Goal: Ask a question

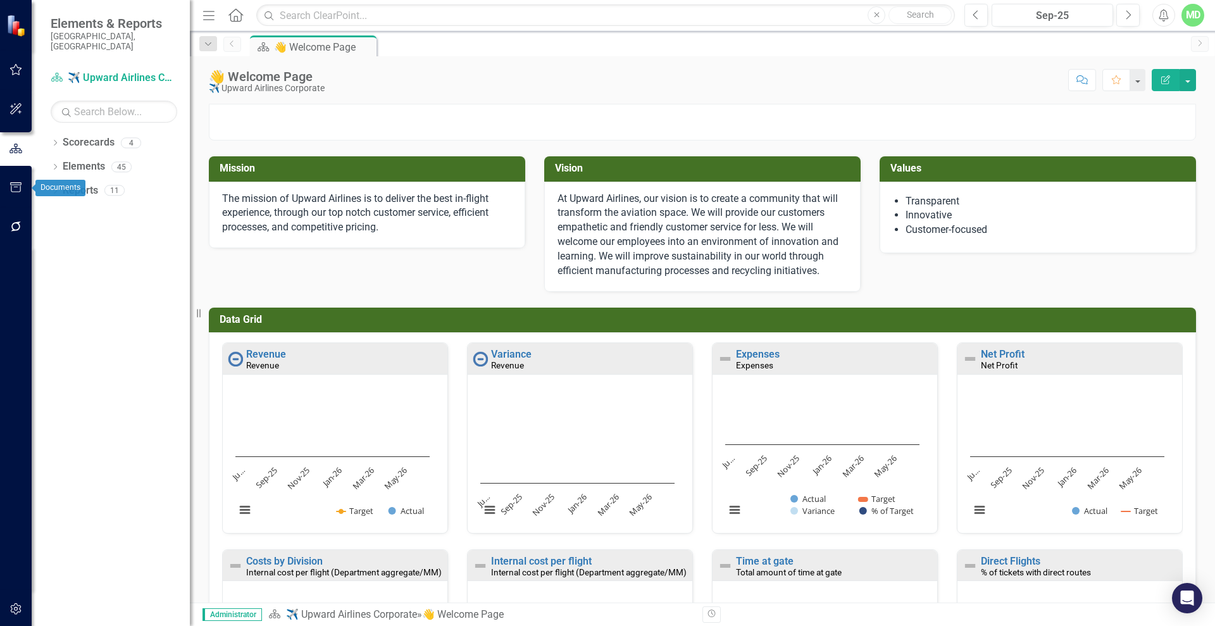
click at [15, 220] on button "button" at bounding box center [16, 227] width 28 height 27
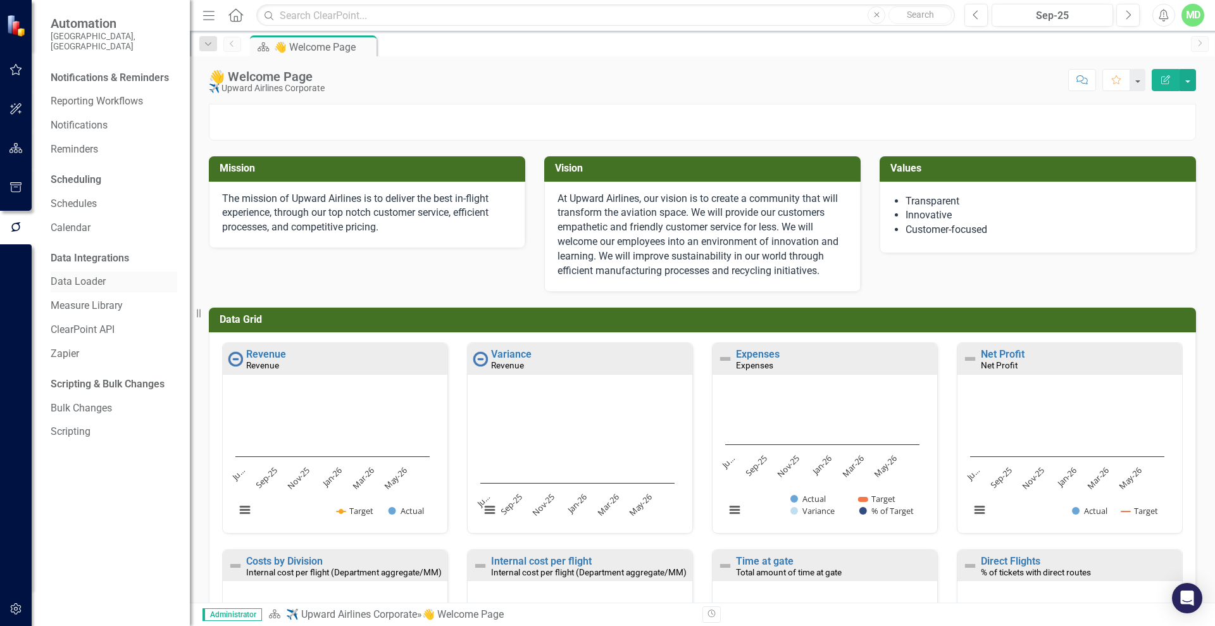
click at [93, 275] on link "Data Loader" at bounding box center [114, 282] width 127 height 15
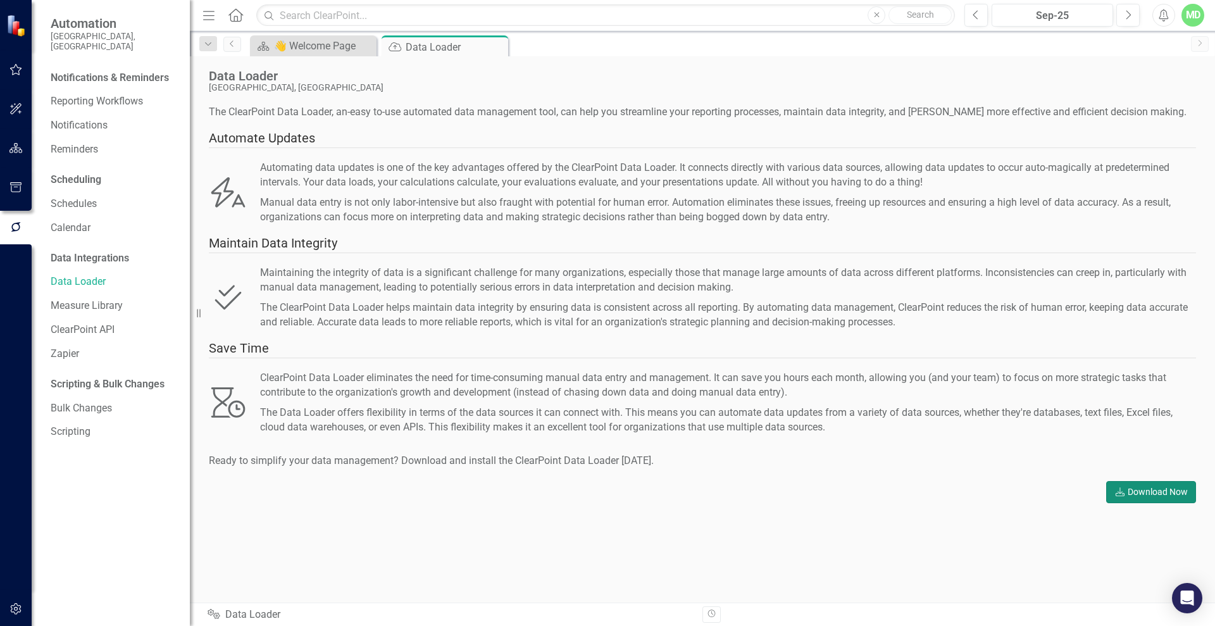
click at [1132, 492] on link "Download Download Now" at bounding box center [1151, 492] width 90 height 22
click at [10, 602] on button "button" at bounding box center [16, 609] width 28 height 27
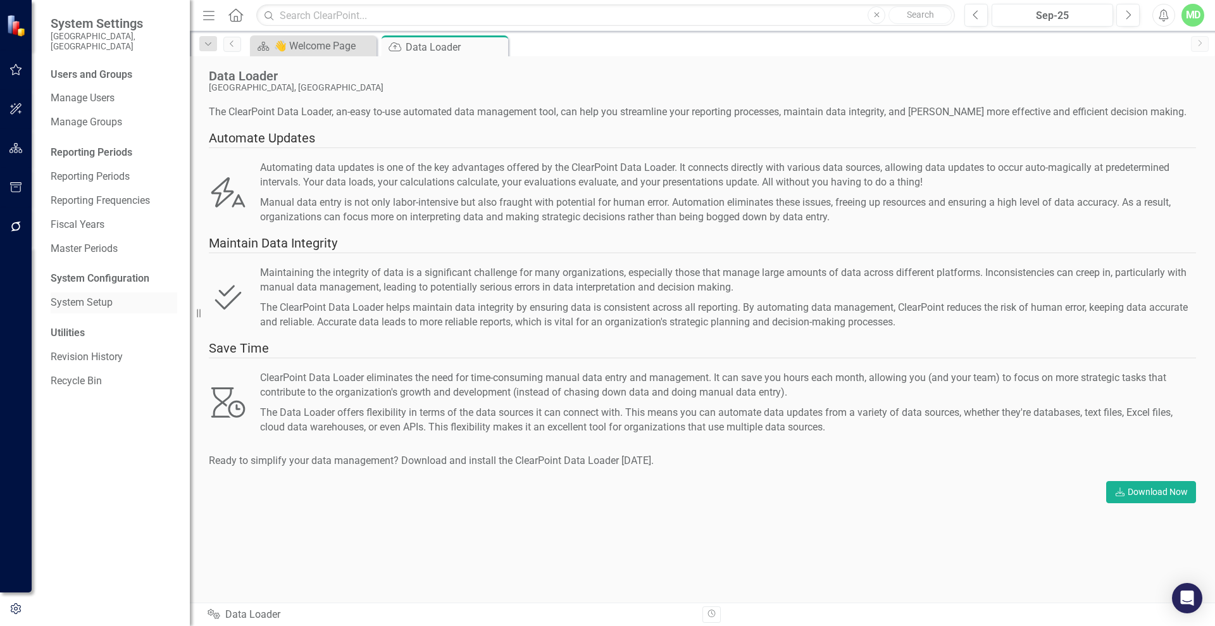
click at [79, 297] on link "System Setup" at bounding box center [114, 303] width 127 height 15
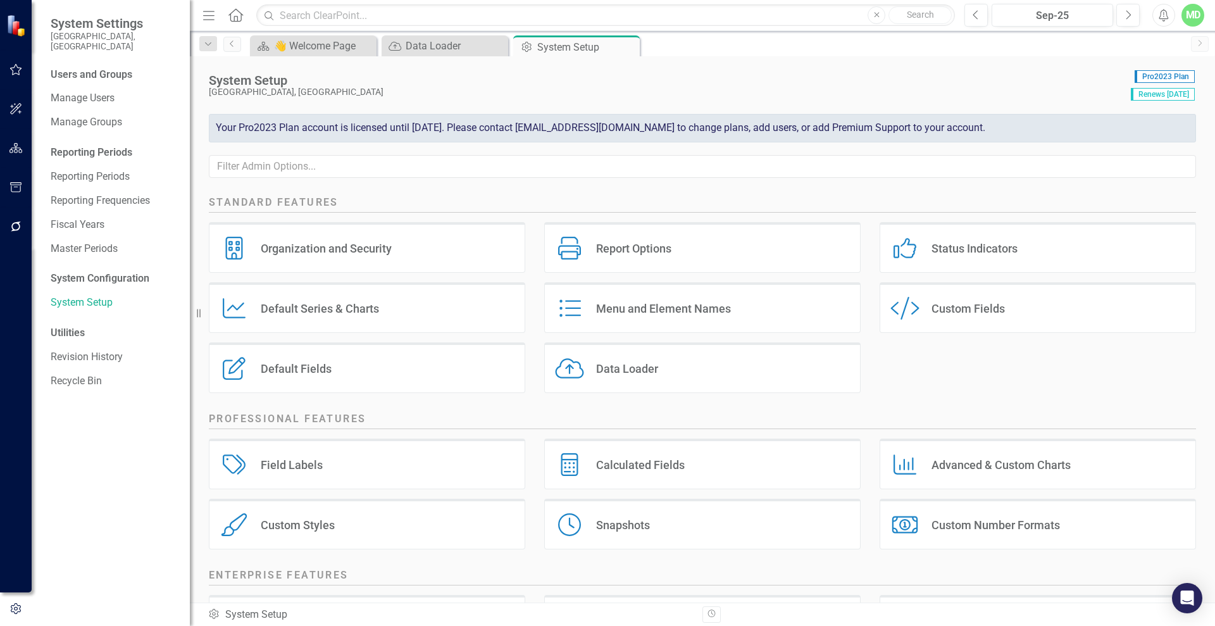
click at [663, 372] on div "Data Loader Data Loader" at bounding box center [702, 367] width 316 height 51
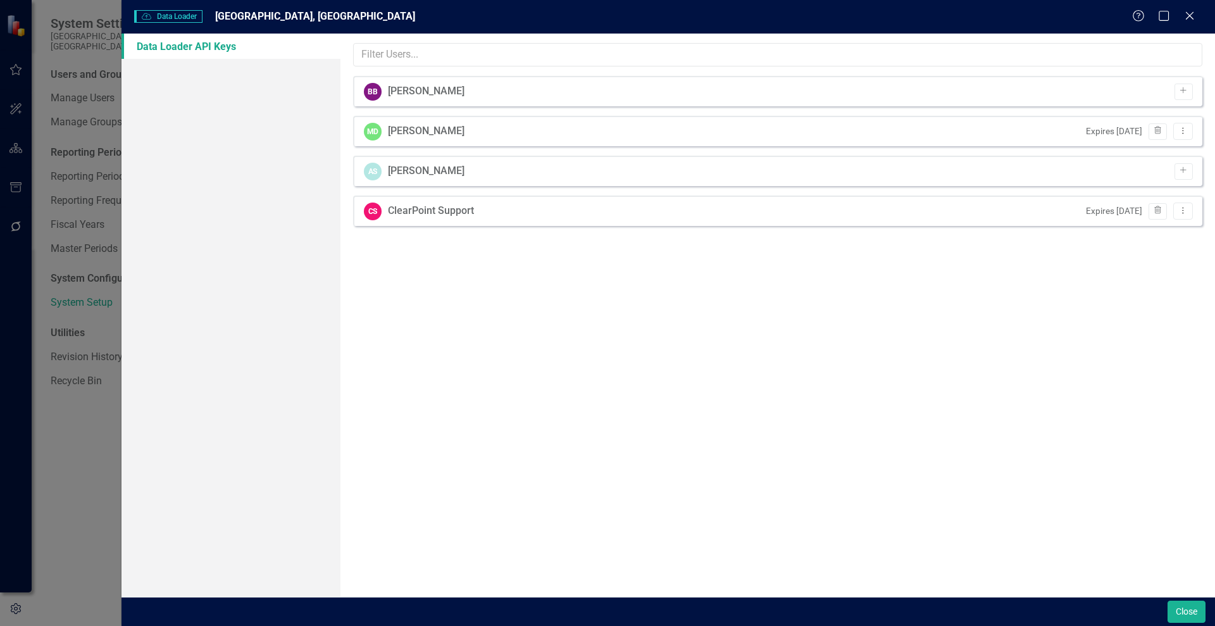
click at [444, 132] on div "[PERSON_NAME]" at bounding box center [426, 131] width 77 height 15
click at [380, 128] on div "MD" at bounding box center [373, 132] width 18 height 18
click at [1180, 129] on icon "Dropdown Menu" at bounding box center [1183, 131] width 11 height 8
click at [1140, 151] on link "API Key View API Key" at bounding box center [1142, 151] width 100 height 23
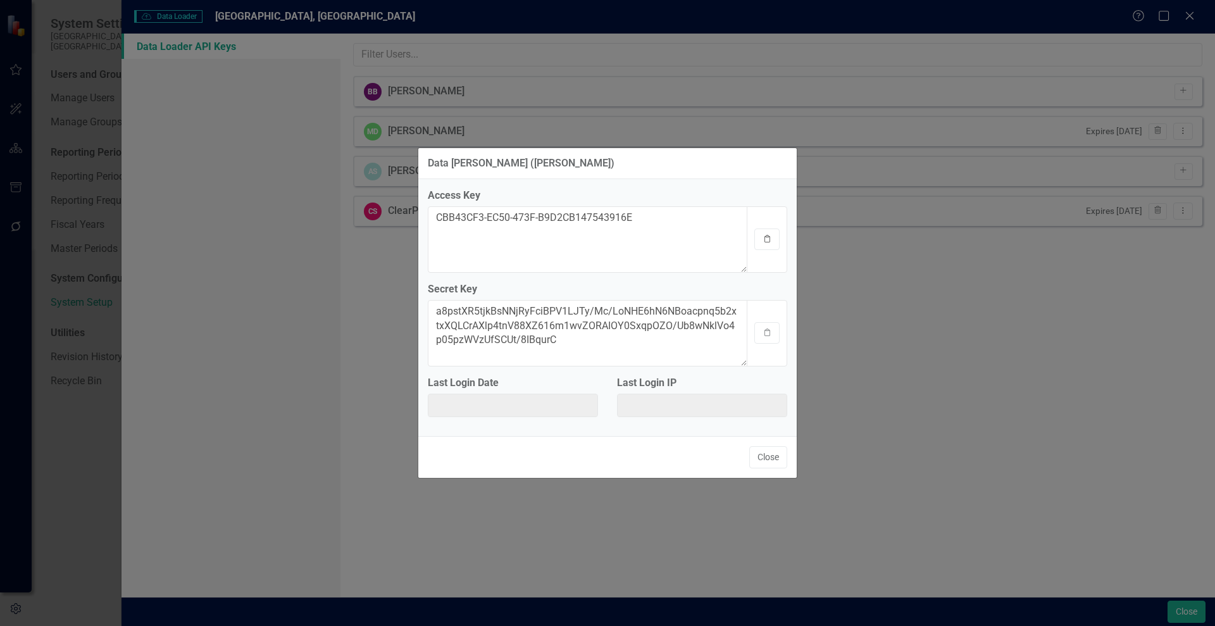
drag, startPoint x: 765, startPoint y: 247, endPoint x: 766, endPoint y: 233, distance: 14.0
click at [766, 233] on button "Clipboard" at bounding box center [766, 239] width 25 height 22
click at [760, 225] on div "Clipboard" at bounding box center [767, 239] width 41 height 66
click at [764, 237] on icon "Clipboard" at bounding box center [767, 239] width 9 height 8
click at [192, 249] on div "Data Loader ([PERSON_NAME]) Access Key CBB43CF3-EC50-473F-B9D2CB147543916E Clip…" at bounding box center [607, 313] width 1215 height 626
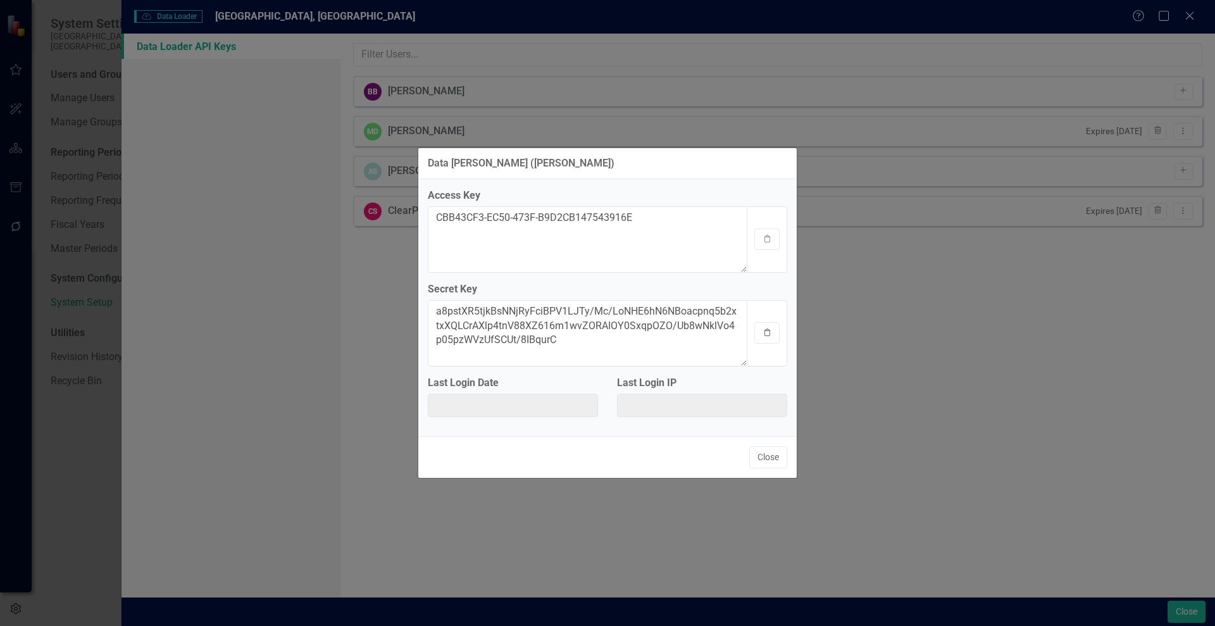
click at [771, 332] on icon "Clipboard" at bounding box center [767, 333] width 9 height 8
click at [768, 461] on button "Close" at bounding box center [768, 457] width 38 height 22
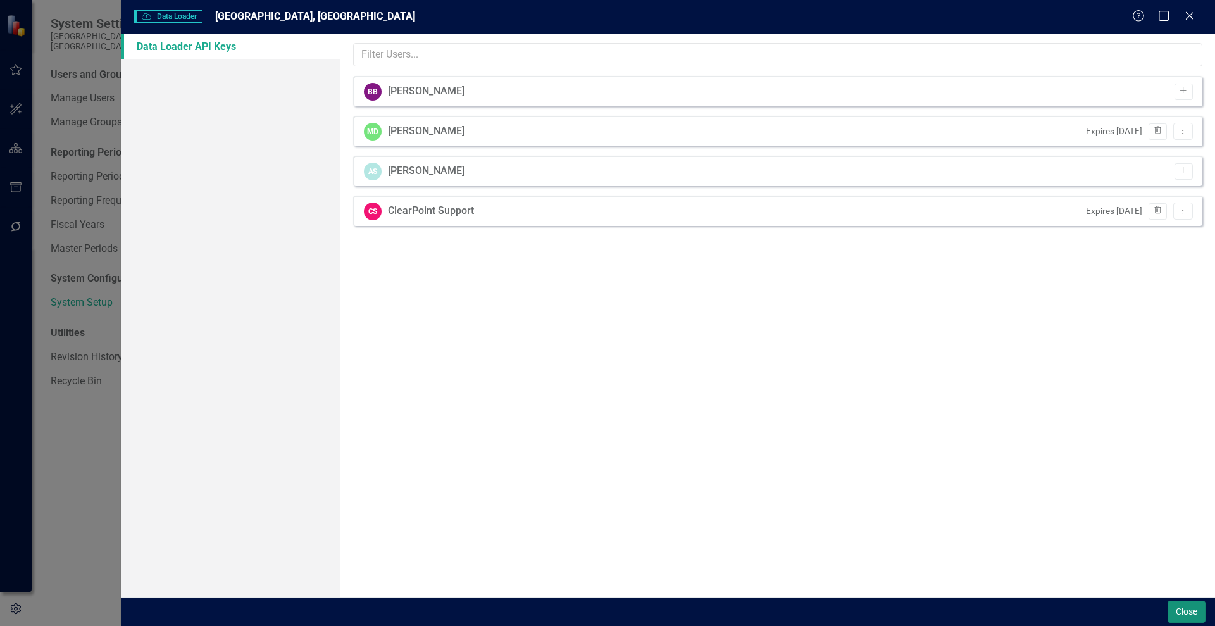
click at [1192, 614] on button "Close" at bounding box center [1187, 612] width 38 height 22
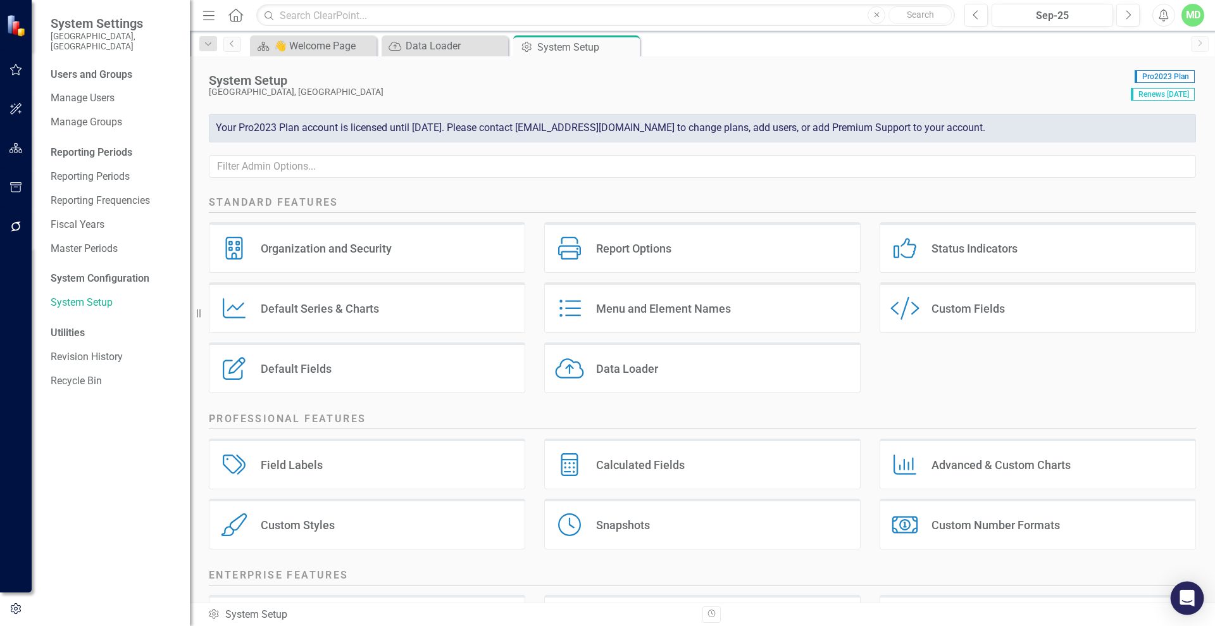
click at [1179, 597] on div "Open Intercom Messenger" at bounding box center [1188, 599] width 34 height 34
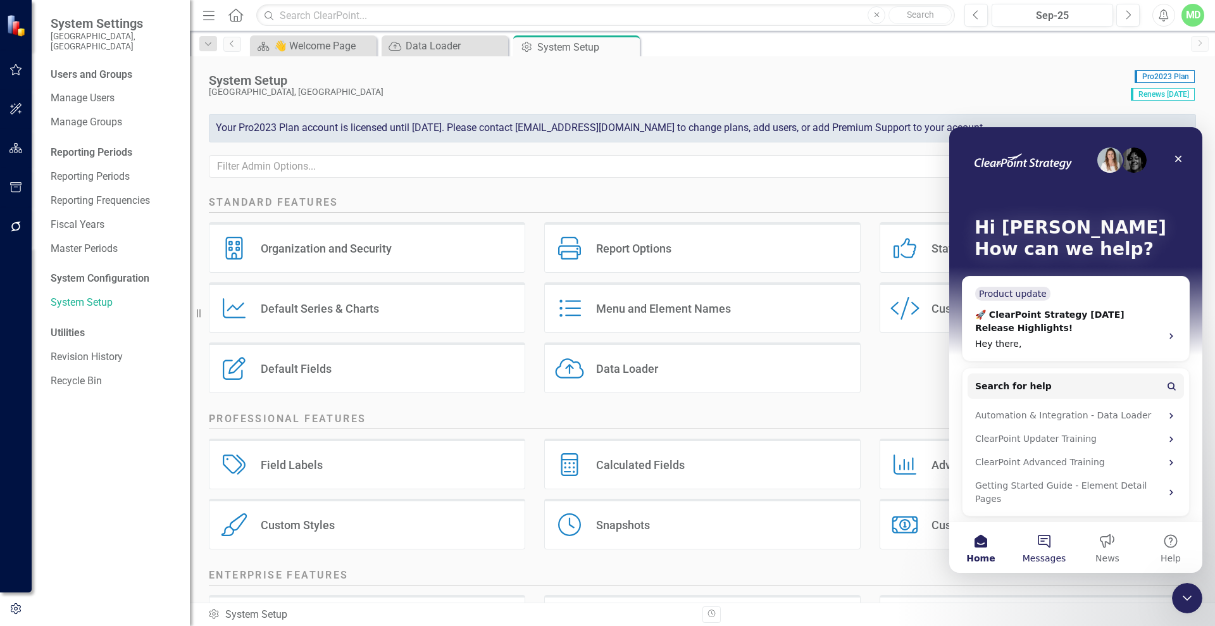
click at [1035, 546] on button "Messages" at bounding box center [1044, 547] width 63 height 51
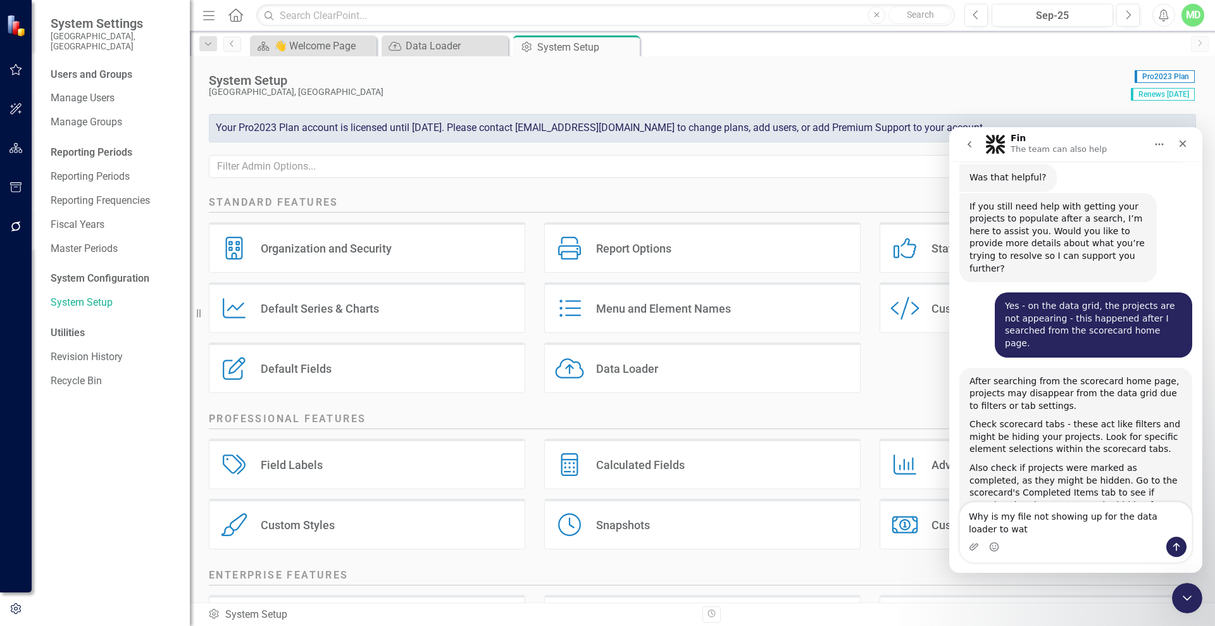
scroll to position [11861, 0]
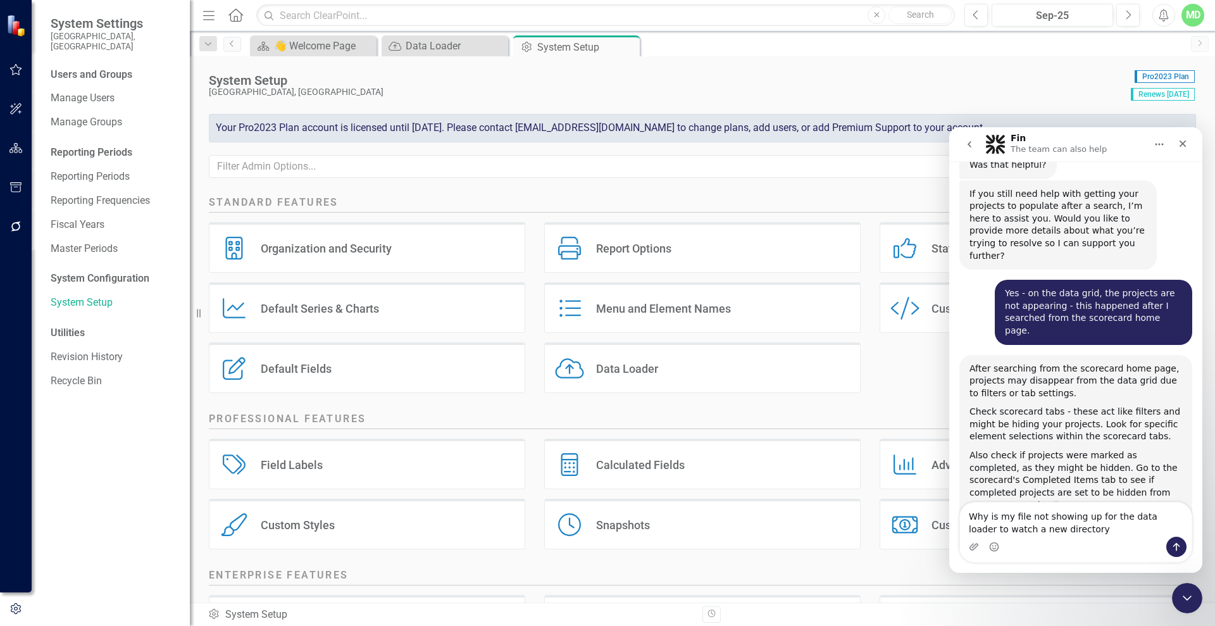
click at [1006, 516] on textarea "Why is my file not showing up for the data loader to watch a new directory" at bounding box center [1076, 519] width 232 height 34
click at [999, 516] on textarea "Why is my file not showing up for the data loader to watch a new directory" at bounding box center [1076, 519] width 232 height 34
click at [994, 516] on textarea "Why is my file not showing up for the data loader to watch a new directory" at bounding box center [1076, 519] width 232 height 34
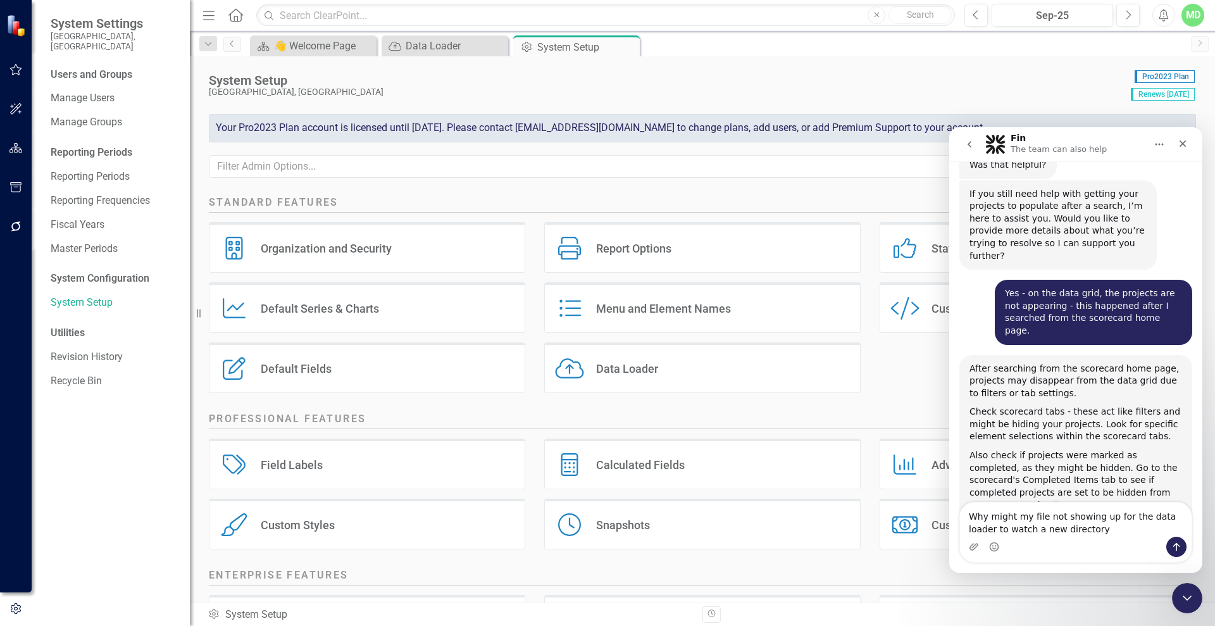
click at [1091, 520] on textarea "Why might my file not showing up for the data loader to watch a new directory" at bounding box center [1076, 519] width 232 height 34
click at [1072, 532] on textarea "Why might my file not show up for the data loader to watch a new directory" at bounding box center [1076, 519] width 232 height 34
type textarea "Why might my file not show up for the data loader to watch a new directory?"
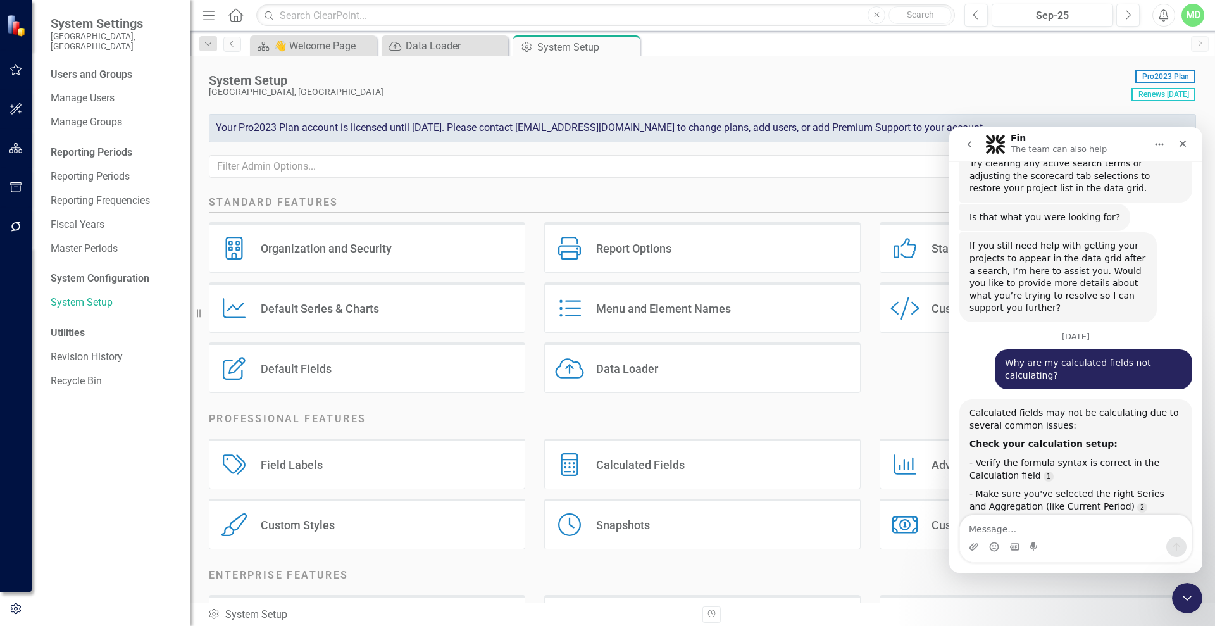
scroll to position [12244, 0]
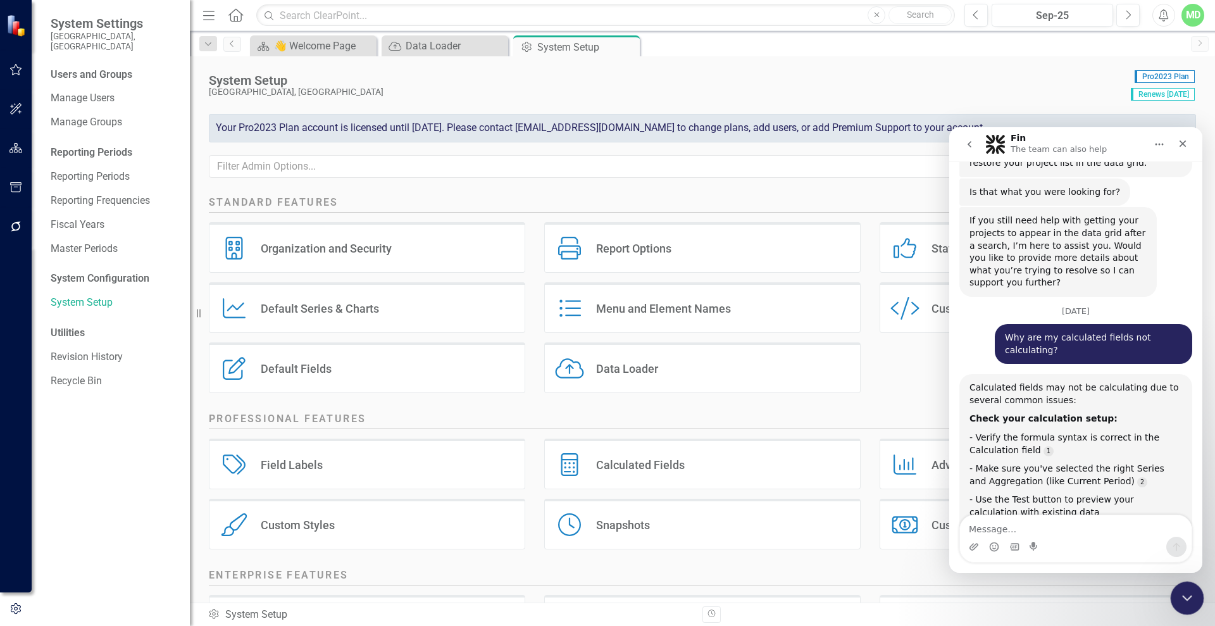
click at [1195, 595] on div "Close Intercom Messenger" at bounding box center [1185, 596] width 30 height 30
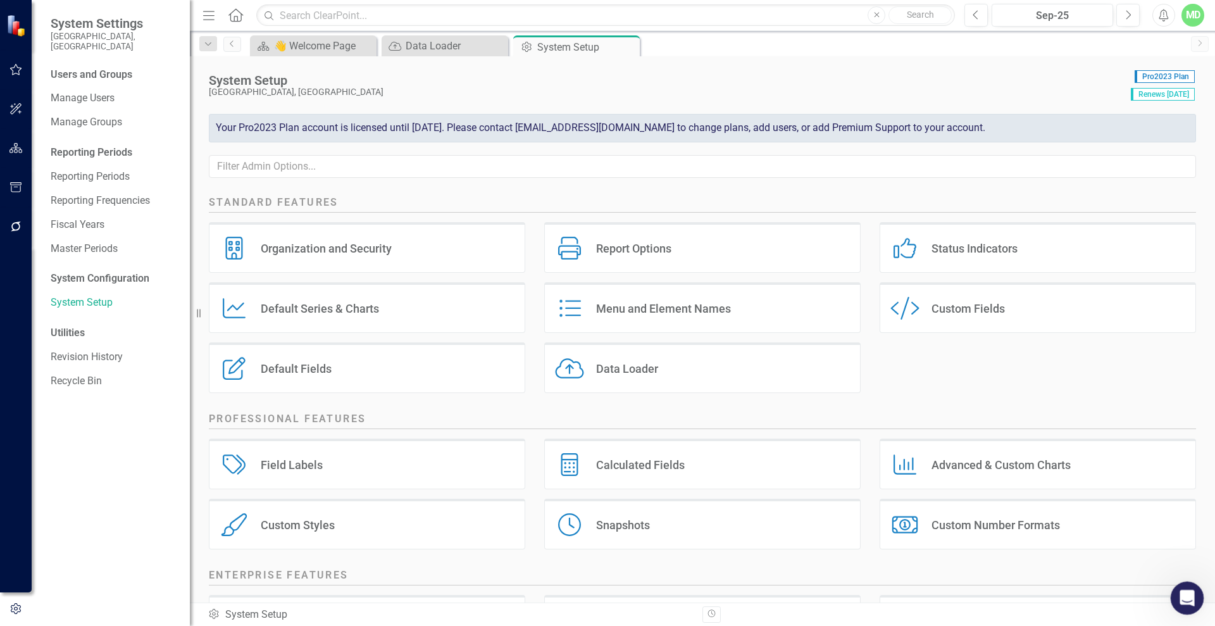
scroll to position [12026, 0]
click at [1171, 596] on div "Open Intercom Messenger" at bounding box center [1185, 596] width 42 height 42
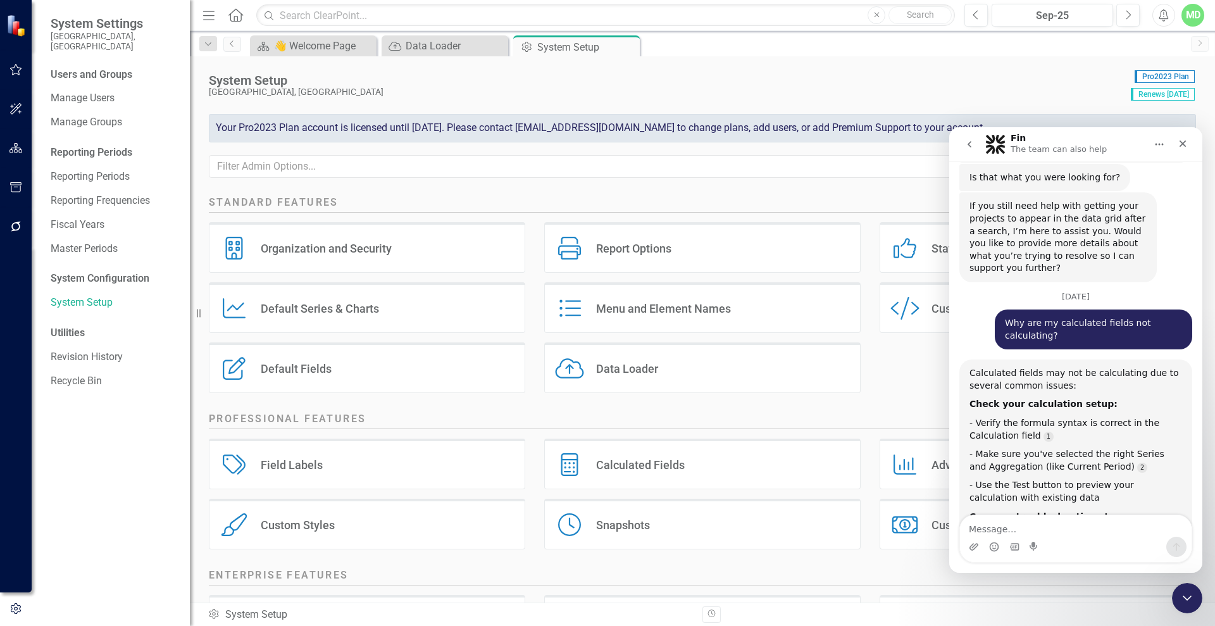
scroll to position [12339, 0]
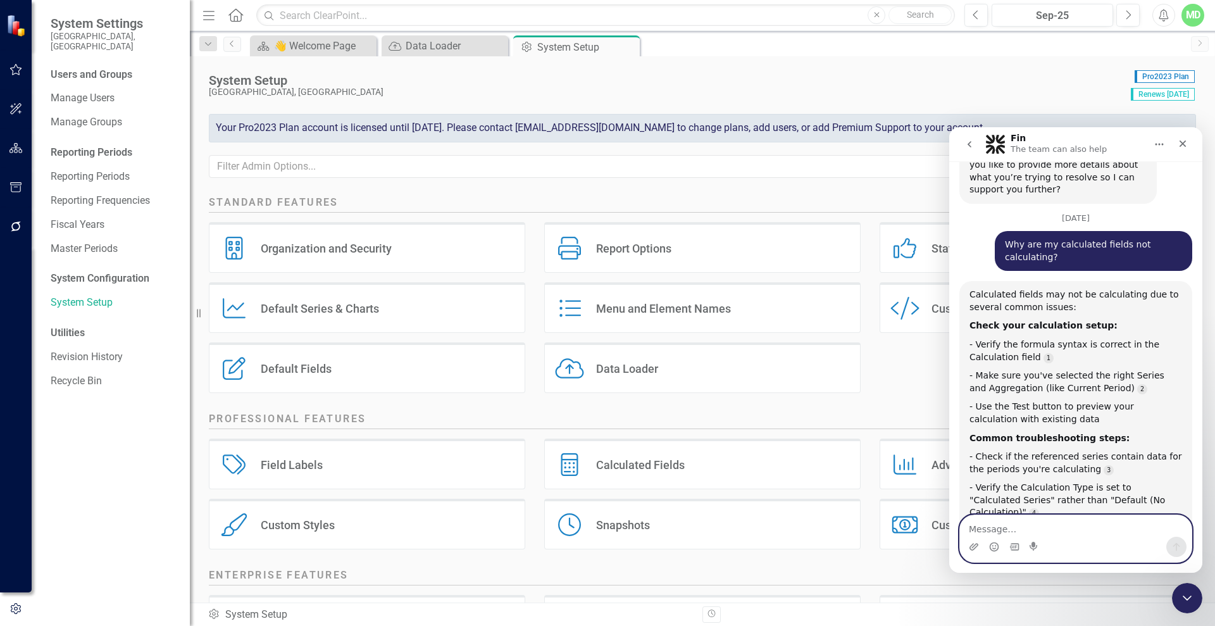
click at [1063, 531] on textarea "Message…" at bounding box center [1076, 526] width 232 height 22
click at [1156, 534] on textarea "How do I sync a sharepoint folder" at bounding box center [1076, 526] width 232 height 22
type textarea "How do I sync a sharepoint folder with onedrive?"
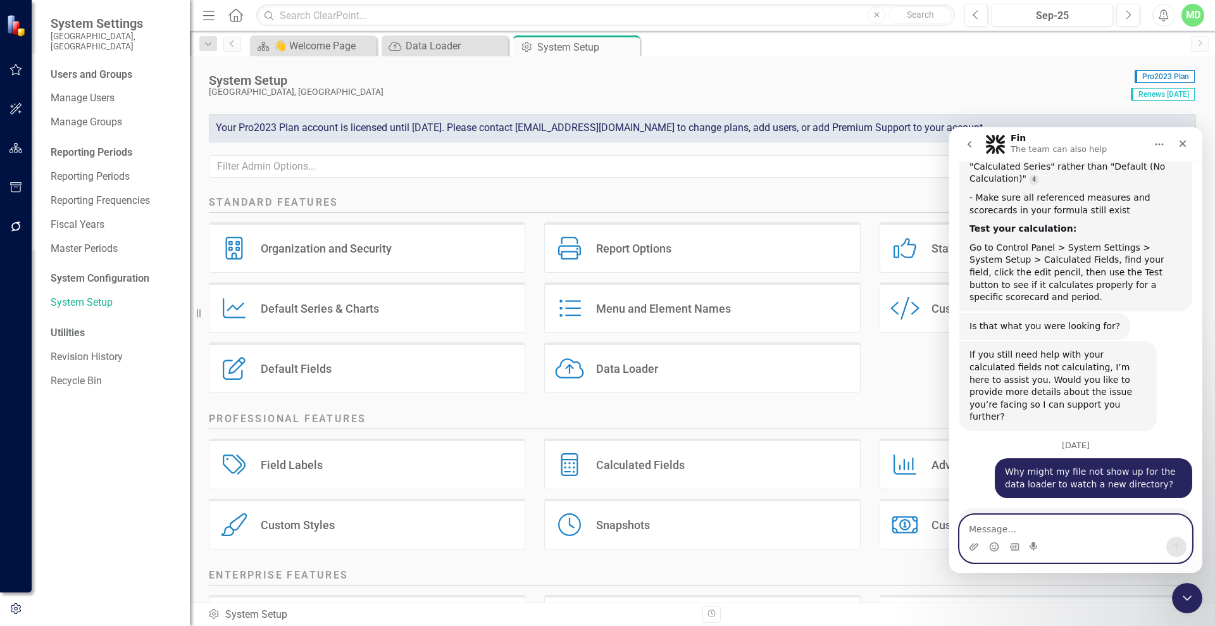
scroll to position [12718, 0]
